Goal: Book appointment/travel/reservation

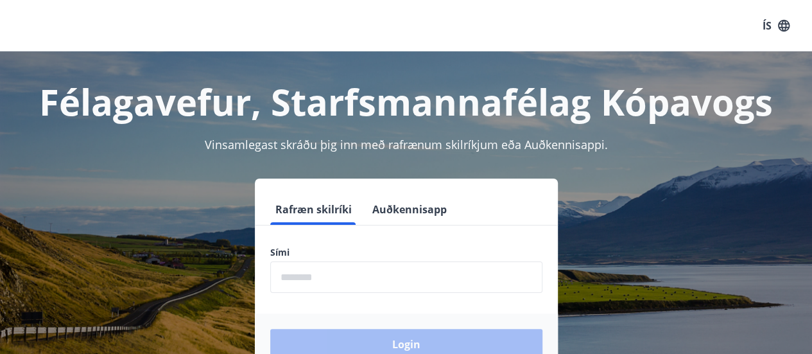
click at [387, 274] on input "phone" at bounding box center [406, 276] width 272 height 31
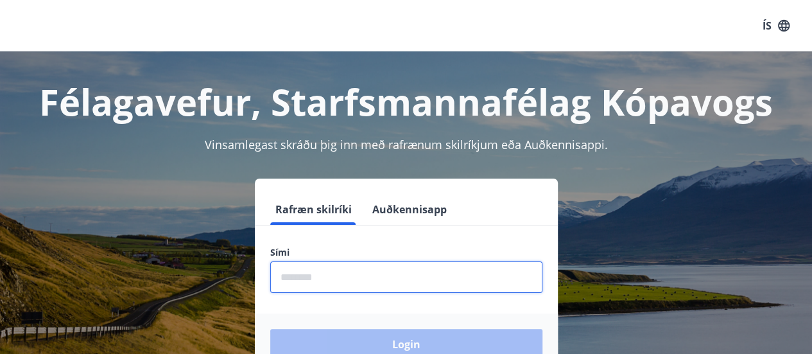
type input "********"
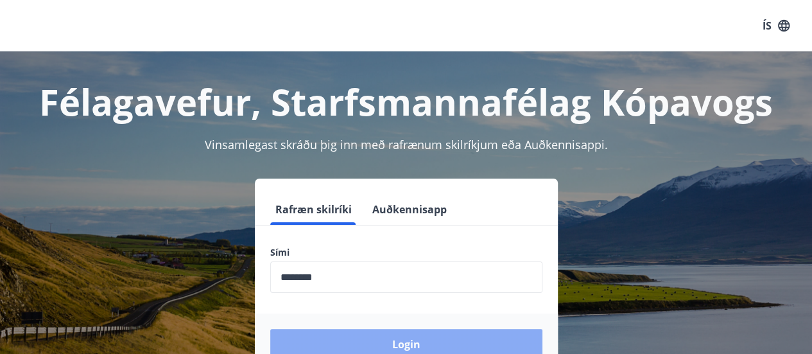
click at [390, 338] on button "Login" at bounding box center [406, 344] width 272 height 31
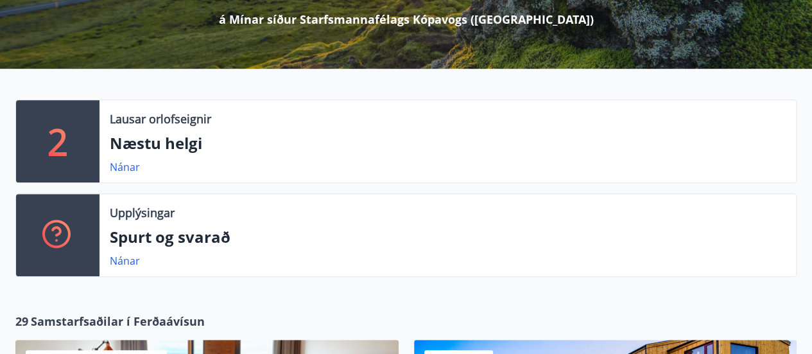
scroll to position [177, 0]
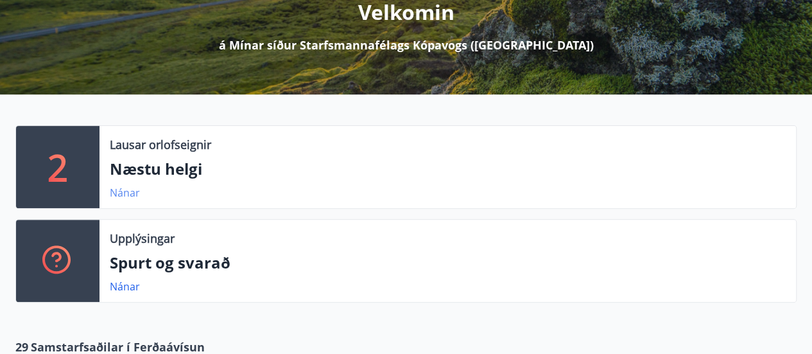
click at [119, 191] on link "Nánar" at bounding box center [125, 193] width 30 height 14
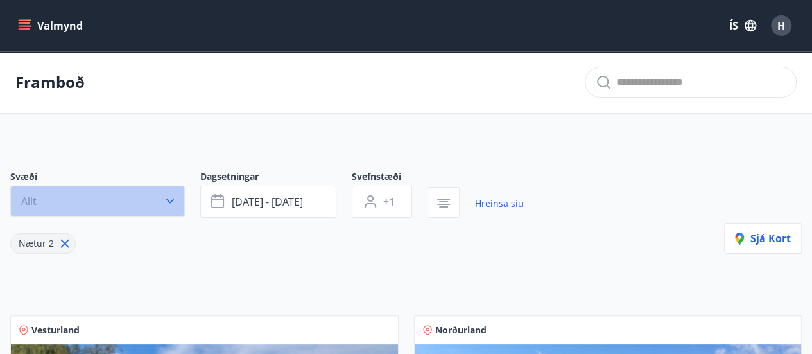
click at [166, 200] on icon "button" at bounding box center [170, 201] width 13 height 13
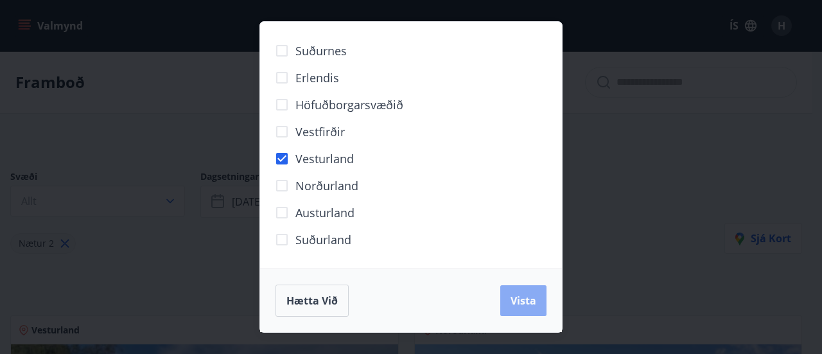
click at [523, 299] on span "Vista" at bounding box center [524, 300] width 26 height 14
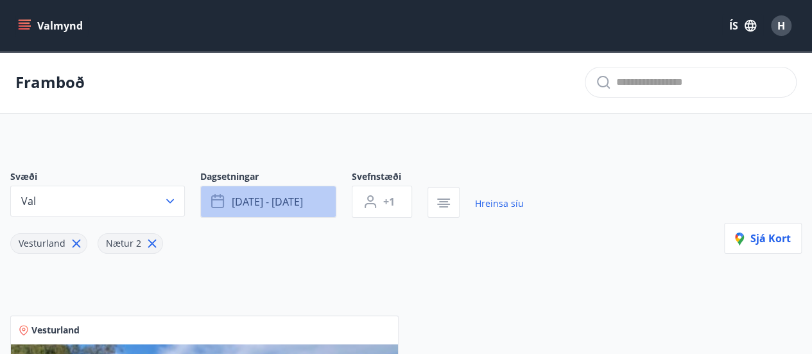
click at [230, 198] on button "[DATE] - [DATE]" at bounding box center [268, 202] width 136 height 32
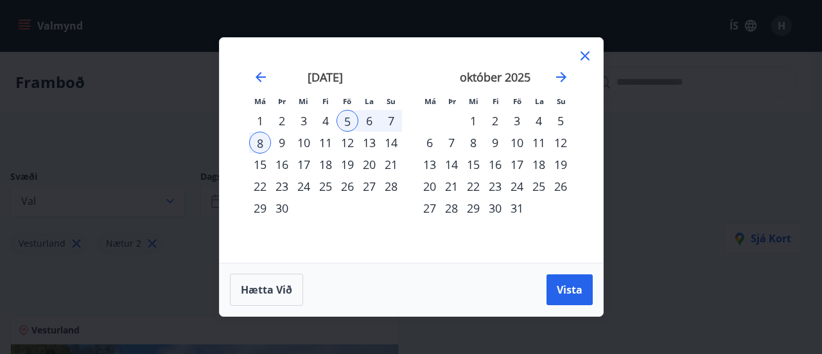
click at [367, 142] on div "13" at bounding box center [369, 143] width 22 height 22
click at [349, 147] on div "12" at bounding box center [347, 143] width 22 height 22
click at [397, 143] on div "14" at bounding box center [391, 143] width 22 height 22
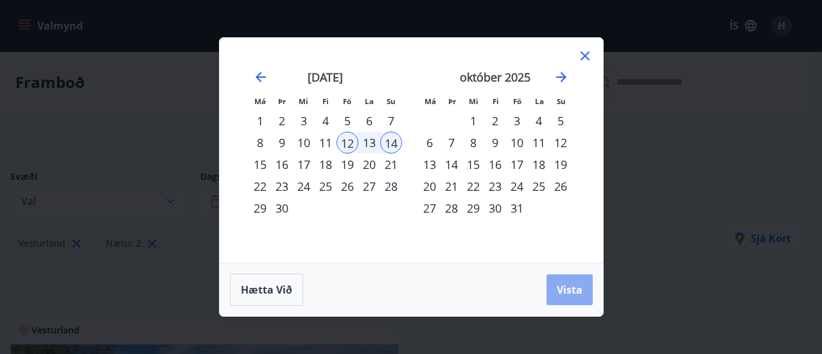
click at [559, 295] on span "Vista" at bounding box center [570, 290] width 26 height 14
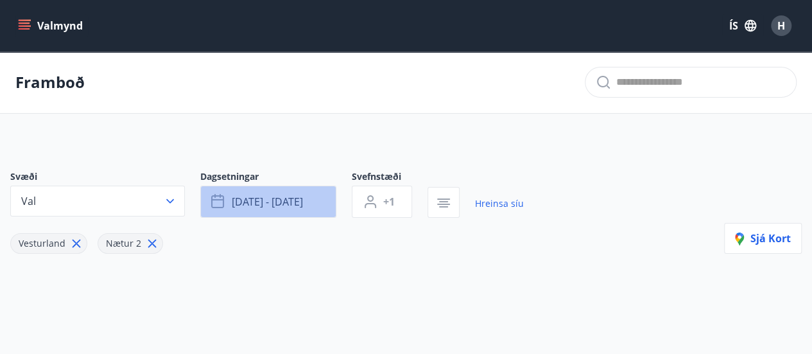
click at [268, 204] on span "[DATE] - [DATE]" at bounding box center [267, 202] width 71 height 14
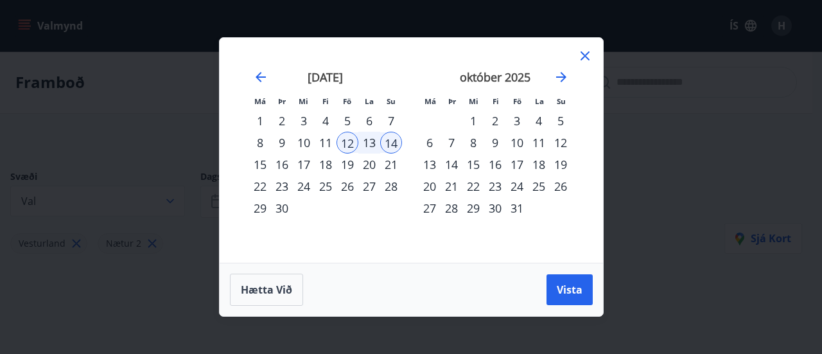
click at [516, 165] on div "17" at bounding box center [517, 164] width 22 height 22
click at [519, 118] on div "3" at bounding box center [517, 121] width 22 height 22
click at [561, 124] on div "5" at bounding box center [561, 121] width 22 height 22
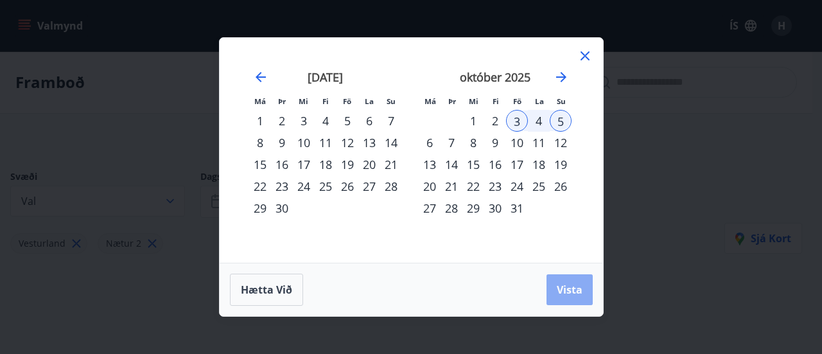
click at [557, 293] on span "Vista" at bounding box center [570, 290] width 26 height 14
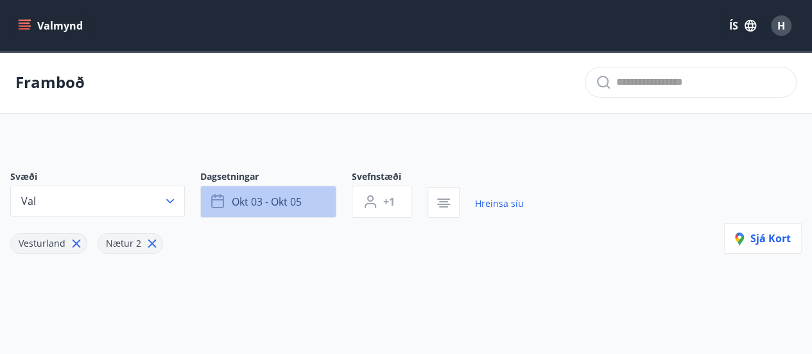
click at [301, 195] on span "okt 03 - okt 05" at bounding box center [267, 202] width 70 height 14
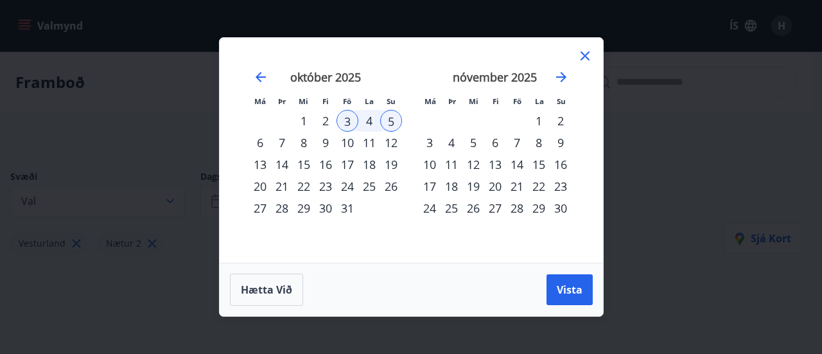
click at [347, 165] on div "17" at bounding box center [347, 164] width 22 height 22
click at [390, 166] on div "19" at bounding box center [391, 164] width 22 height 22
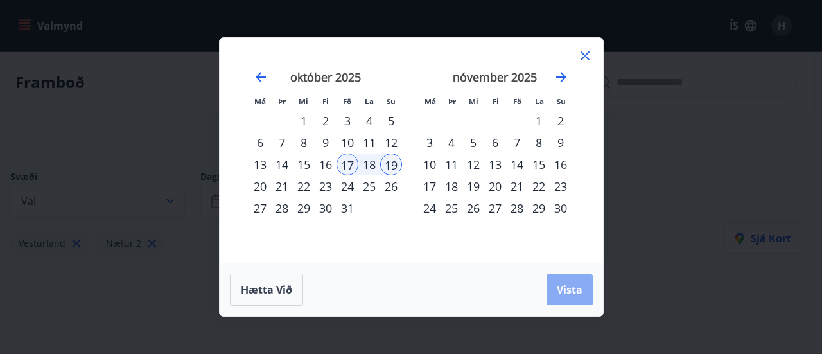
click at [560, 290] on span "Vista" at bounding box center [570, 290] width 26 height 14
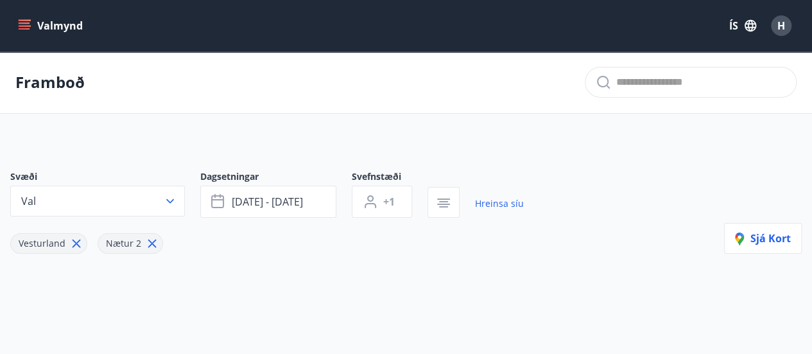
click at [44, 21] on button "Valmynd" at bounding box center [51, 25] width 73 height 23
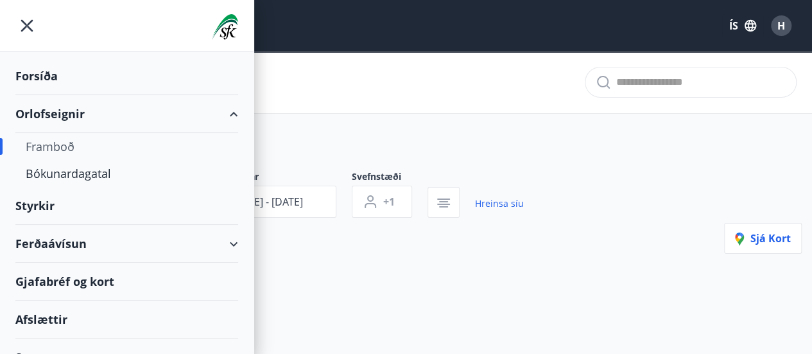
click at [67, 110] on div "Orlofseignir" at bounding box center [126, 114] width 223 height 38
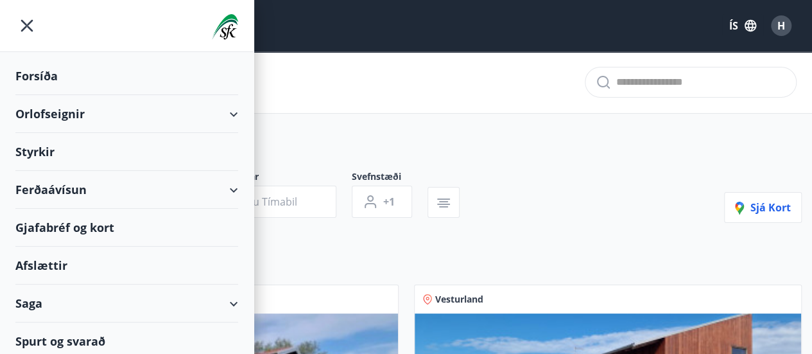
scroll to position [310, 0]
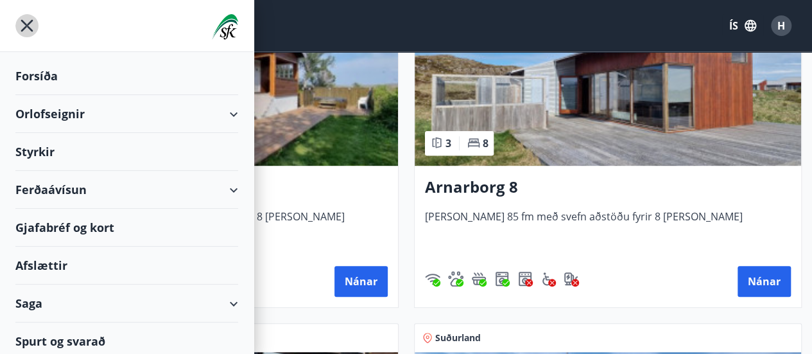
click at [31, 28] on icon "menu" at bounding box center [27, 26] width 12 height 12
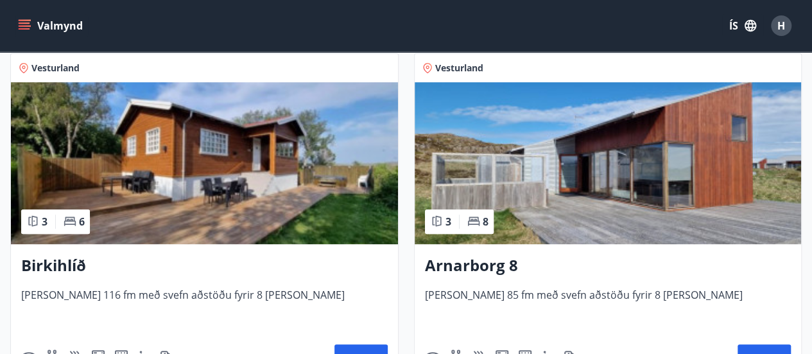
scroll to position [241, 0]
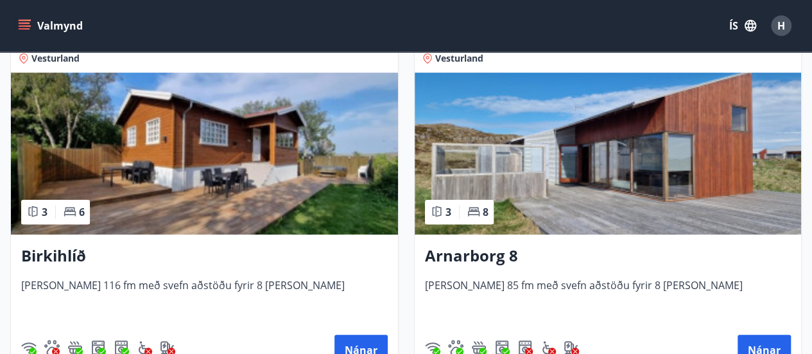
click at [634, 119] on img at bounding box center [608, 154] width 387 height 162
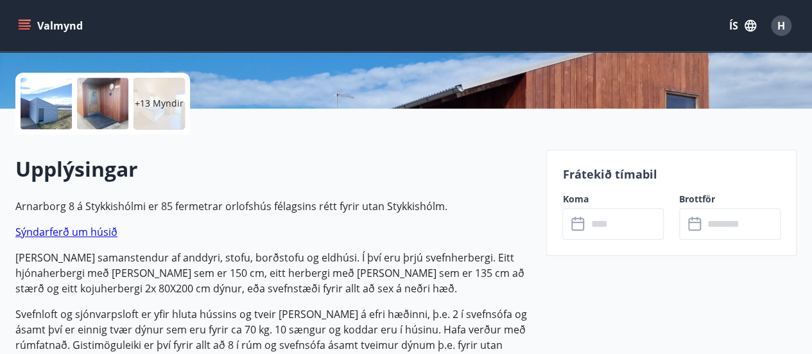
scroll to position [83, 0]
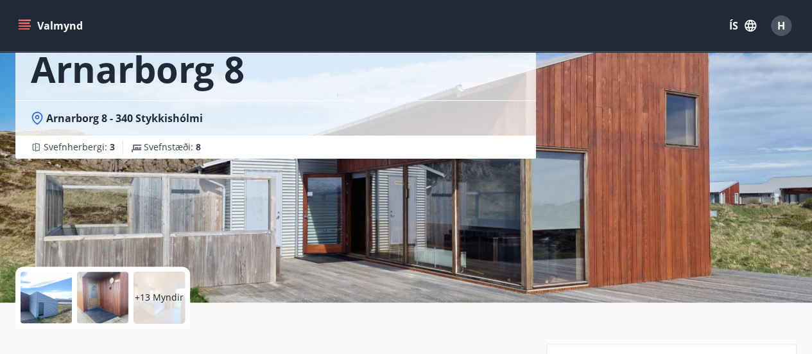
click at [162, 292] on p "+13 Myndir" at bounding box center [159, 297] width 49 height 13
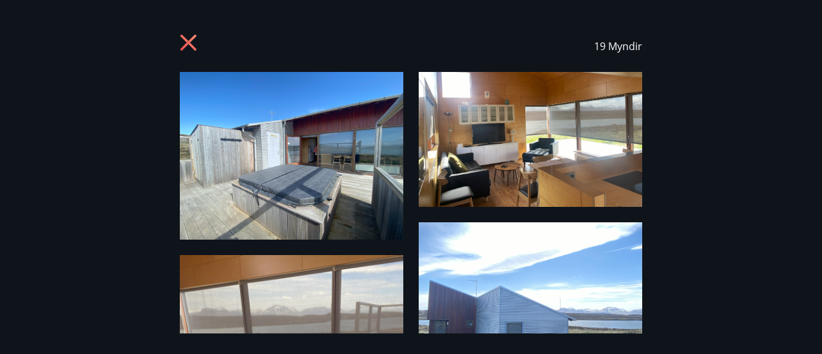
click at [338, 185] on img at bounding box center [291, 156] width 223 height 168
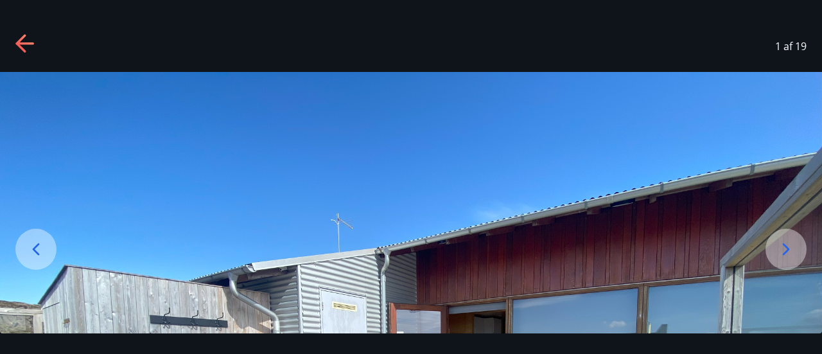
click at [783, 262] on div at bounding box center [785, 249] width 41 height 41
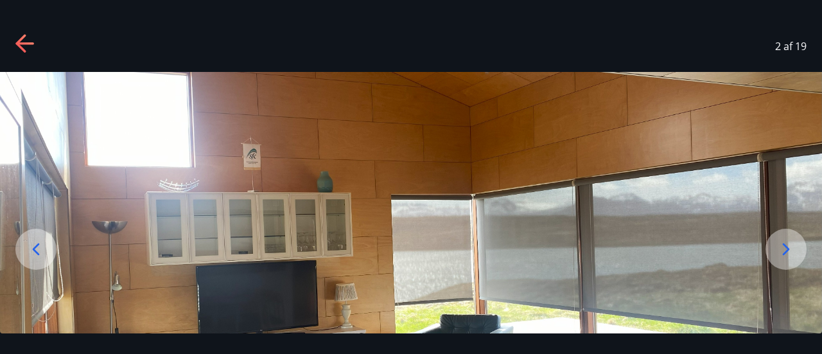
click at [783, 262] on div at bounding box center [785, 249] width 41 height 41
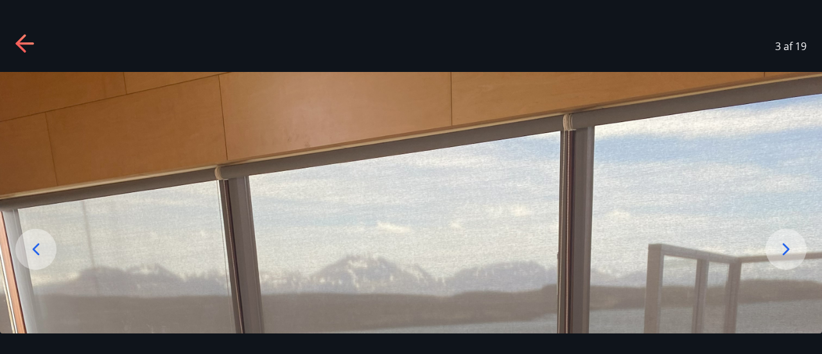
click at [23, 252] on div at bounding box center [35, 249] width 41 height 41
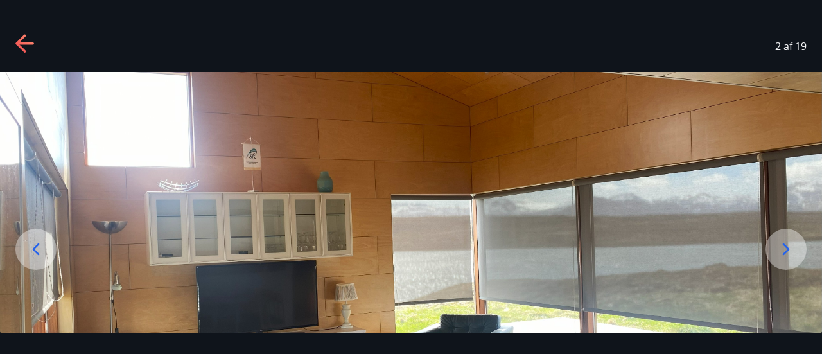
drag, startPoint x: 808, startPoint y: 115, endPoint x: 781, endPoint y: 248, distance: 135.6
click at [781, 248] on div at bounding box center [411, 320] width 822 height 496
click at [781, 248] on icon at bounding box center [786, 249] width 21 height 21
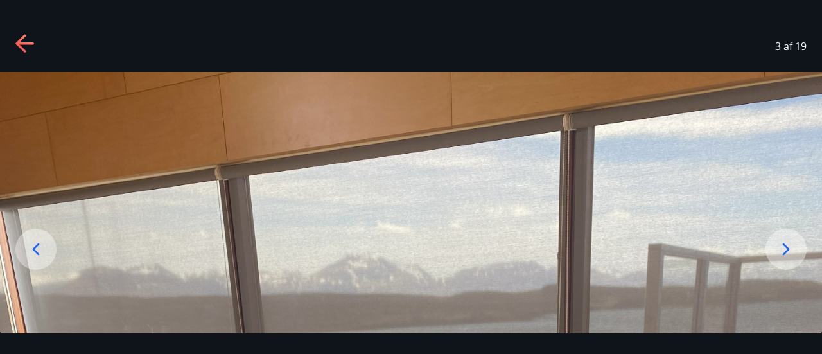
click at [781, 248] on icon at bounding box center [786, 249] width 21 height 21
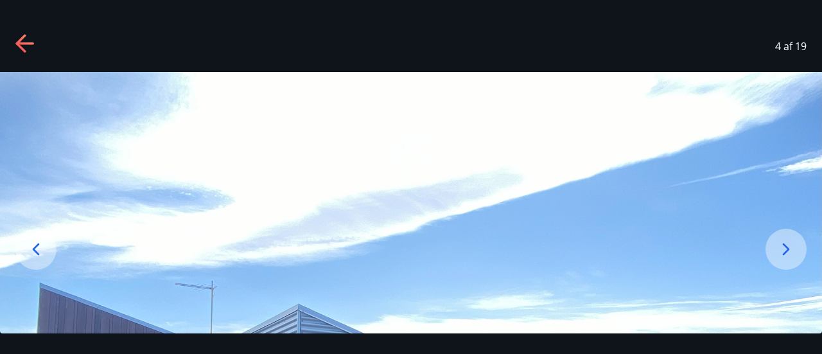
click at [26, 44] on icon at bounding box center [25, 44] width 21 height 21
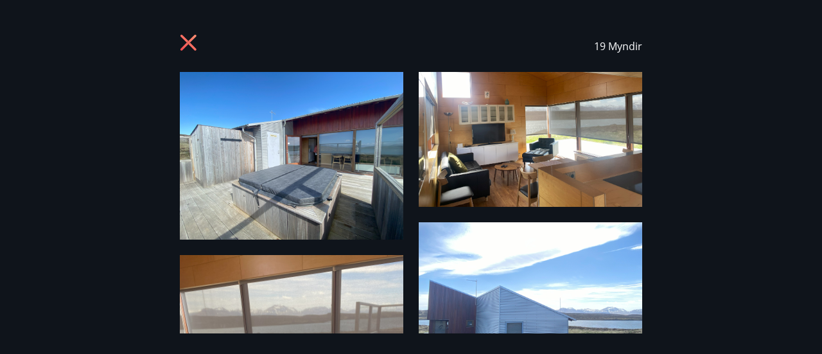
click at [186, 47] on icon at bounding box center [190, 44] width 21 height 21
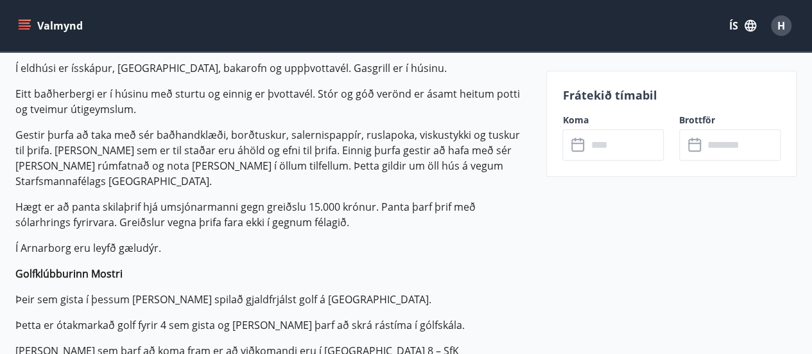
scroll to position [582, 0]
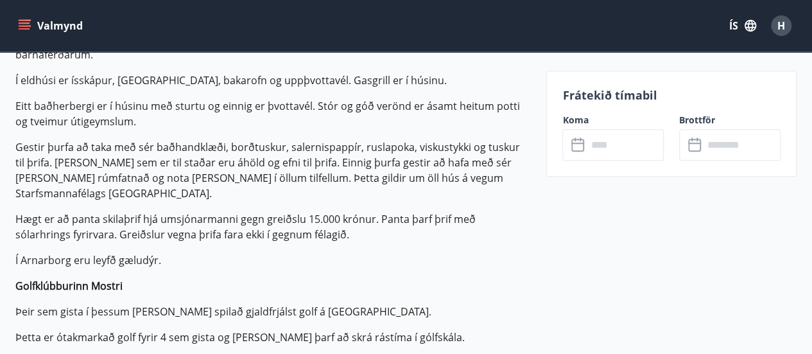
click at [598, 137] on input "text" at bounding box center [625, 144] width 77 height 31
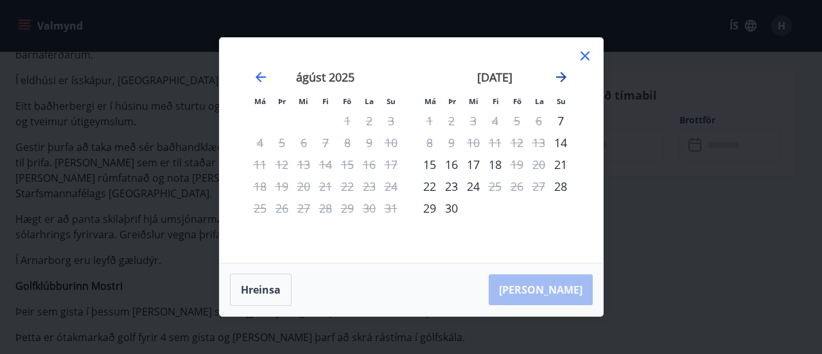
click at [564, 77] on icon "Move forward to switch to the next month." at bounding box center [561, 77] width 10 height 10
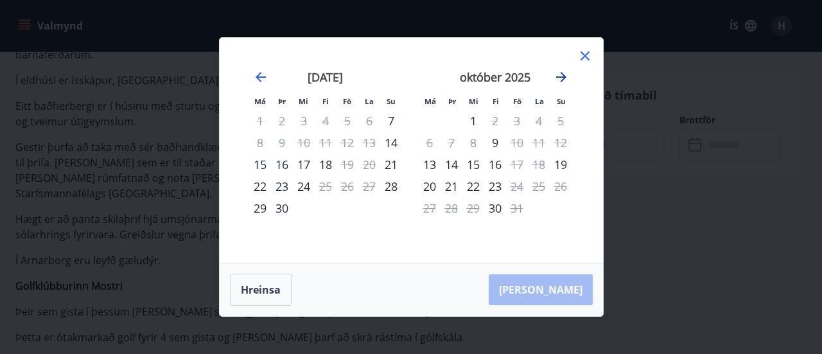
click at [564, 77] on icon "Move forward to switch to the next month." at bounding box center [561, 77] width 10 height 10
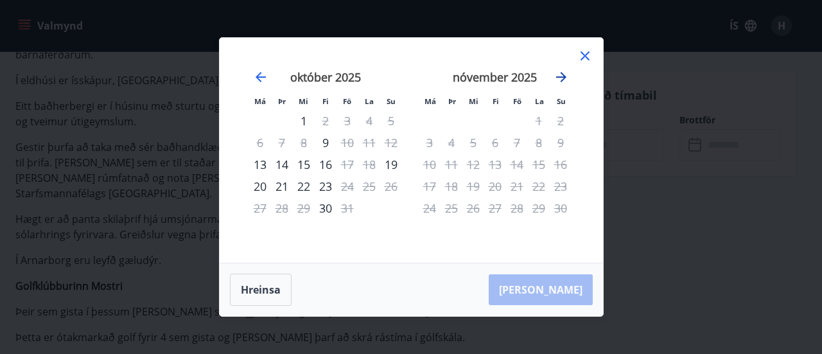
click at [564, 77] on icon "Move forward to switch to the next month." at bounding box center [561, 77] width 10 height 10
click at [259, 83] on icon "Move backward to switch to the previous month." at bounding box center [260, 76] width 15 height 15
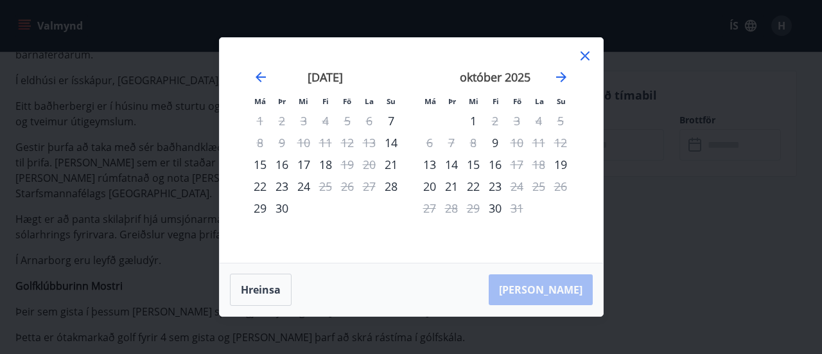
click at [257, 160] on div "15" at bounding box center [260, 164] width 22 height 22
click at [329, 168] on div "18" at bounding box center [326, 164] width 22 height 22
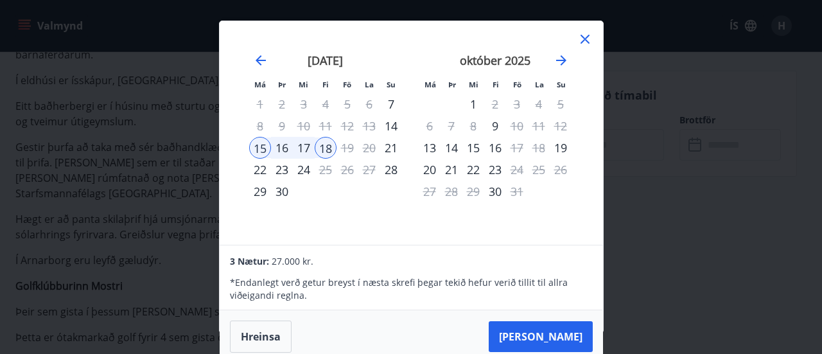
click at [306, 152] on div "17" at bounding box center [304, 148] width 22 height 22
click at [254, 150] on div "15" at bounding box center [260, 148] width 22 height 22
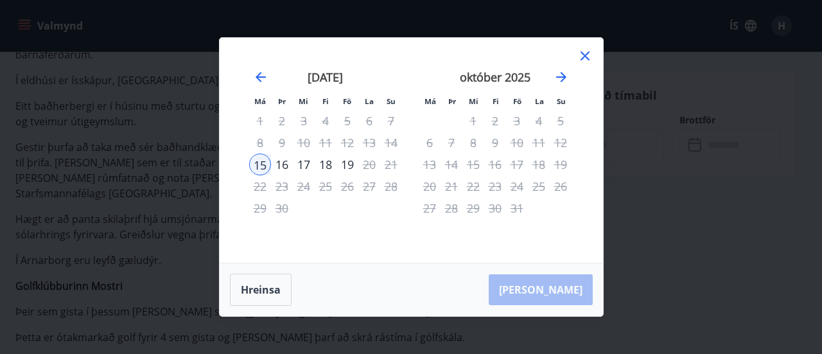
click at [308, 161] on div "17" at bounding box center [304, 164] width 22 height 22
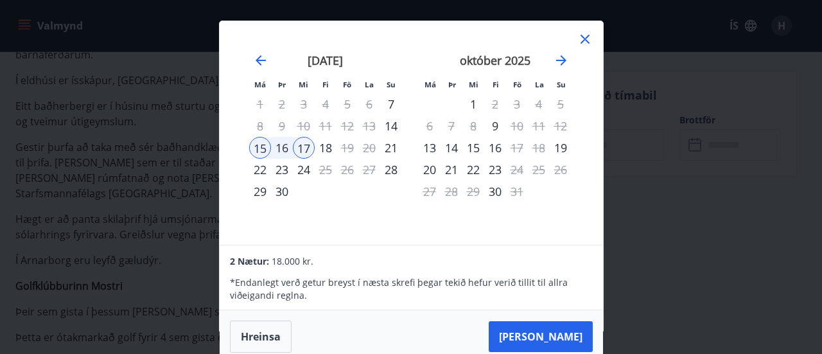
click at [575, 28] on div "Má Þr Mi Fi Fö La Su Má Þr Mi Fi Fö La Su [DATE] 1 2 3 4 5 6 7 8 9 10 11 12 13 …" at bounding box center [411, 132] width 383 height 223
click at [581, 33] on icon at bounding box center [584, 38] width 15 height 15
